Goal: Task Accomplishment & Management: Manage account settings

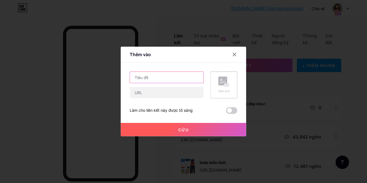
click at [168, 83] on input "text" at bounding box center [167, 77] width 74 height 11
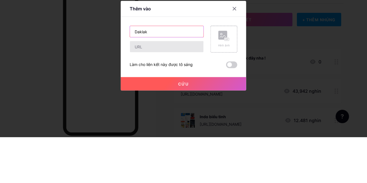
type input "Daklak"
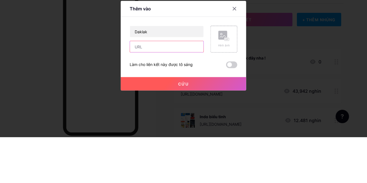
click at [180, 98] on input "text" at bounding box center [167, 92] width 74 height 11
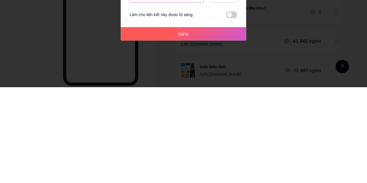
type input "https://tam-tan-luong-tam.com/2025/09/13/bmt/"
click at [209, 136] on button "Cứu" at bounding box center [183, 129] width 125 height 13
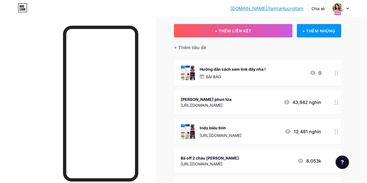
scroll to position [0, 0]
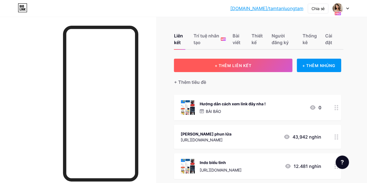
click at [253, 65] on button "+ THÊM LIÊN KẾT" at bounding box center [233, 65] width 119 height 13
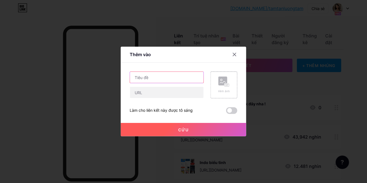
click at [180, 83] on input "text" at bounding box center [167, 77] width 74 height 11
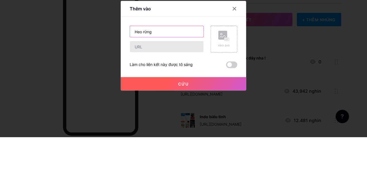
type input "Heo rừng"
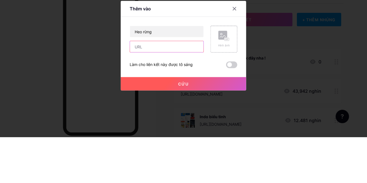
click at [175, 98] on input "text" at bounding box center [167, 92] width 74 height 11
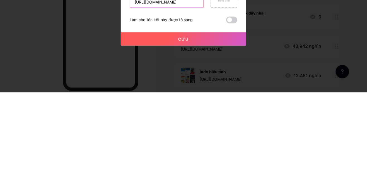
type input "https://tam-tan-luong-tam.com/2025/09/13/heo-rung/"
click at [208, 136] on button "Cứu" at bounding box center [183, 129] width 125 height 13
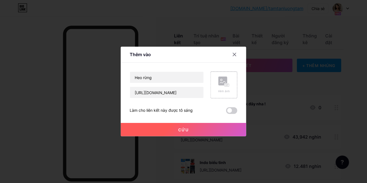
scroll to position [0, 0]
